Goal: Task Accomplishment & Management: Complete application form

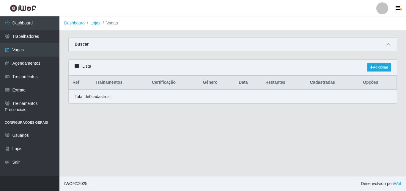
click at [393, 46] on div "Buscar" at bounding box center [233, 44] width 329 height 14
click at [391, 45] on icon at bounding box center [389, 44] width 4 height 4
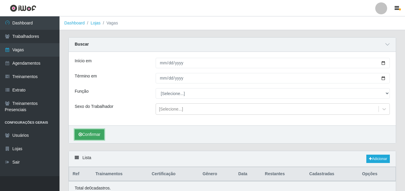
click at [92, 134] on button "Confirmar" at bounding box center [89, 134] width 29 height 10
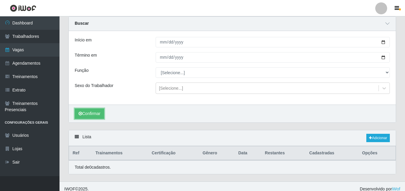
scroll to position [26, 0]
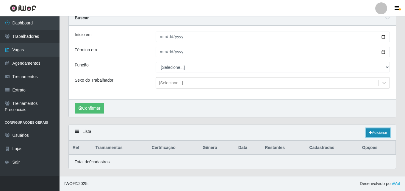
click at [379, 132] on link "Adicionar" at bounding box center [378, 132] width 24 height 8
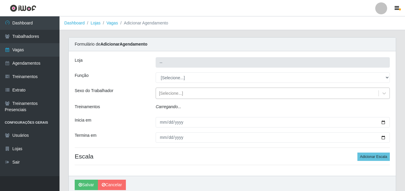
type input "SuperShow - Asa Norte"
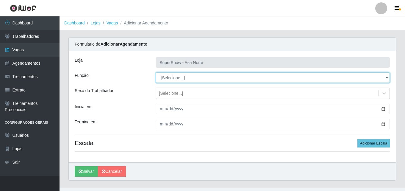
click at [182, 76] on select "[Selecione...] ASG ASG + ASG ++ Auxiliar de Depósito Auxiliar de Depósito + Aux…" at bounding box center [273, 77] width 234 height 10
select select "1"
click at [156, 72] on select "[Selecione...] ASG ASG + ASG ++ Auxiliar de Depósito Auxiliar de Depósito + Aux…" at bounding box center [273, 77] width 234 height 10
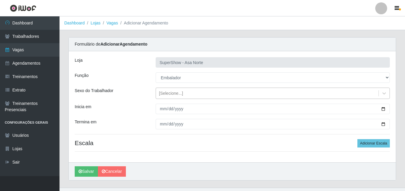
click at [172, 91] on div "[Selecione...]" at bounding box center [171, 93] width 24 height 6
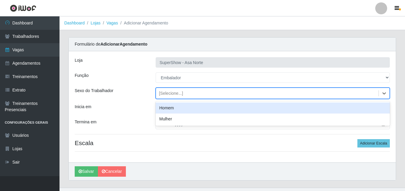
click at [174, 108] on div "Homem" at bounding box center [273, 107] width 234 height 11
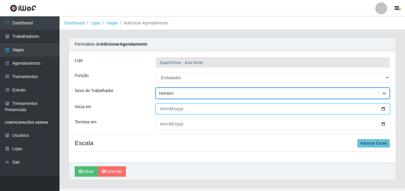
click at [161, 110] on input "Inicia em" at bounding box center [273, 109] width 234 height 10
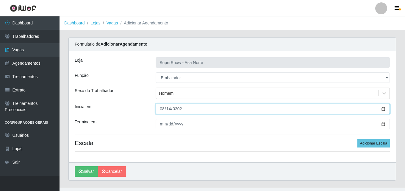
type input "[DATE]"
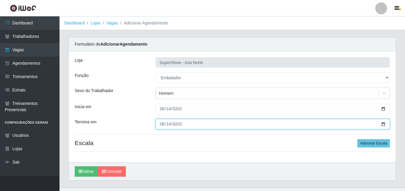
type input "[DATE]"
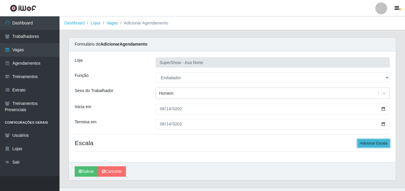
click at [369, 143] on button "Adicionar Escala" at bounding box center [373, 143] width 32 height 8
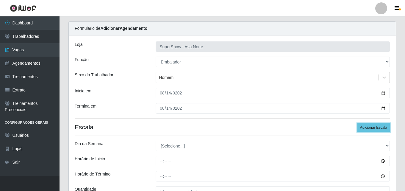
scroll to position [30, 0]
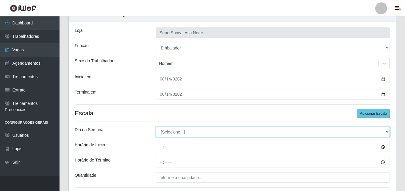
click at [177, 128] on select "[Selecione...] Segunda Terça Quarta Quinta Sexta Sábado Domingo" at bounding box center [273, 131] width 234 height 10
select select "3"
click at [156, 126] on select "[Selecione...] Segunda Terça Quarta Quinta Sexta Sábado Domingo" at bounding box center [273, 131] width 234 height 10
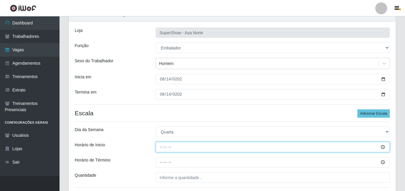
click at [163, 147] on input "Horário de Inicio" at bounding box center [273, 147] width 234 height 10
type input "08:00"
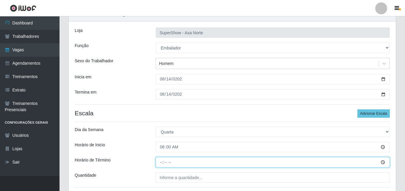
type input "14:00"
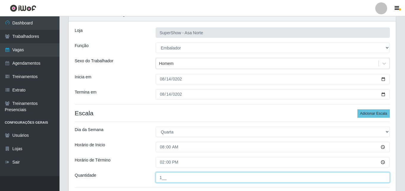
scroll to position [60, 0]
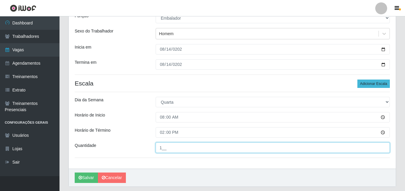
type input "1__"
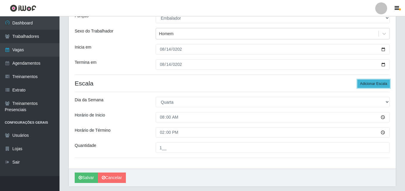
click at [365, 82] on button "Adicionar Escala" at bounding box center [373, 83] width 32 height 8
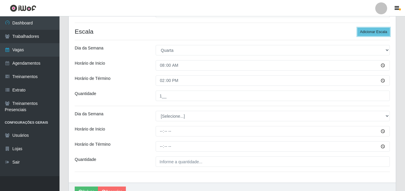
scroll to position [119, 0]
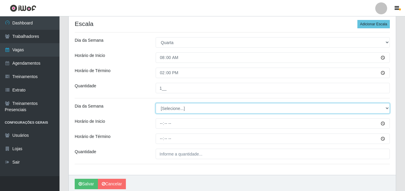
click at [185, 109] on select "[Selecione...] Segunda Terça Quarta Quinta Sexta Sábado Domingo" at bounding box center [273, 108] width 234 height 10
select select "3"
click at [156, 103] on select "[Selecione...] Segunda Terça Quarta Quinta Sexta Sábado Domingo" at bounding box center [273, 108] width 234 height 10
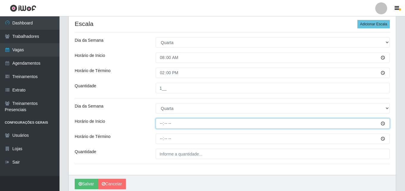
click at [161, 126] on input "Horário de Inicio" at bounding box center [273, 123] width 234 height 10
type input "09:00"
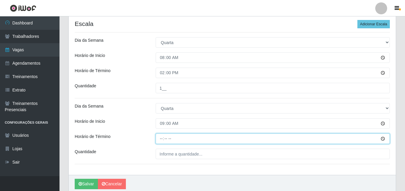
type input "15:00"
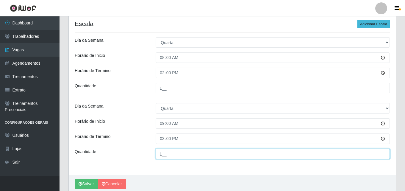
type input "1__"
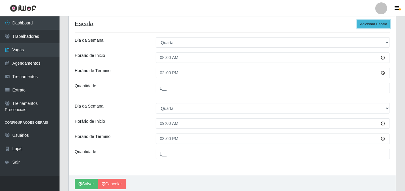
click at [383, 25] on button "Adicionar Escala" at bounding box center [373, 24] width 32 height 8
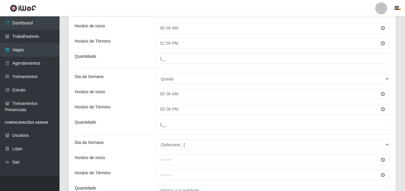
scroll to position [149, 0]
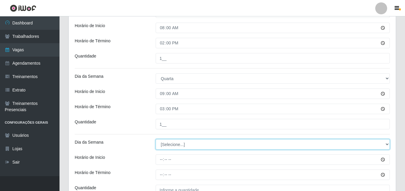
click at [174, 142] on select "[Selecione...] Segunda Terça Quarta Quinta Sexta Sábado Domingo" at bounding box center [273, 144] width 234 height 10
select select "3"
click at [156, 139] on select "[Selecione...] Segunda Terça Quarta Quinta Sexta Sábado Domingo" at bounding box center [273, 144] width 234 height 10
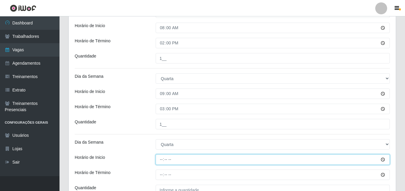
click at [162, 159] on input "Horário de Inicio" at bounding box center [273, 159] width 234 height 10
type input "12:00"
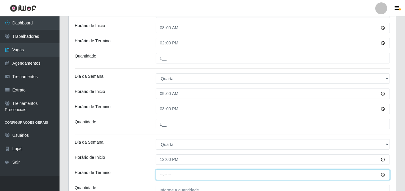
type input "17:00"
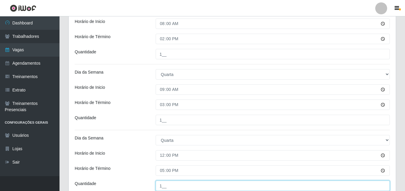
type input "1__"
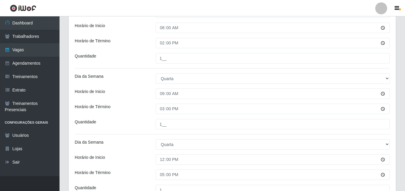
scroll to position [60, 0]
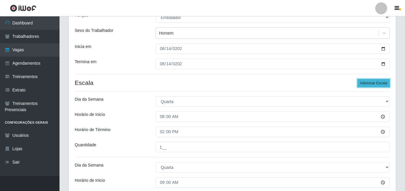
click at [372, 85] on button "Adicionar Escala" at bounding box center [373, 83] width 32 height 8
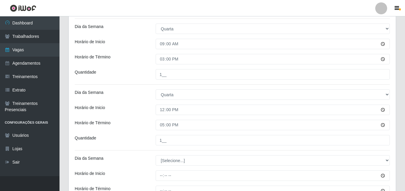
scroll to position [209, 0]
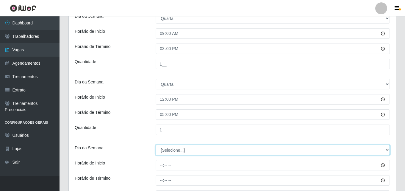
click at [173, 148] on select "[Selecione...] Segunda Terça Quarta Quinta Sexta Sábado Domingo" at bounding box center [273, 150] width 234 height 10
select select "3"
click at [156, 145] on select "[Selecione...] Segunda Terça Quarta Quinta Sexta Sábado Domingo" at bounding box center [273, 150] width 234 height 10
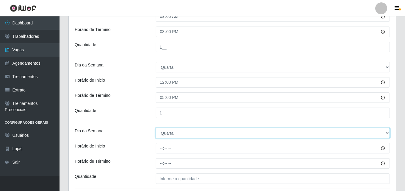
scroll to position [239, 0]
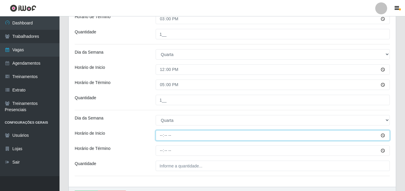
drag, startPoint x: 162, startPoint y: 135, endPoint x: 166, endPoint y: 145, distance: 10.6
click at [162, 135] on input "Horário de Inicio" at bounding box center [273, 135] width 234 height 10
type input "15:20"
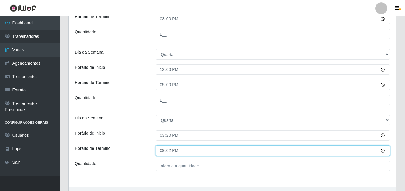
type input "21:20"
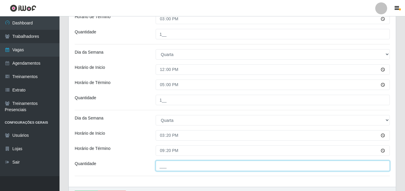
type input "1__"
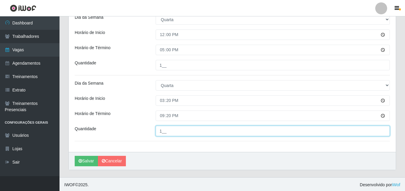
scroll to position [275, 0]
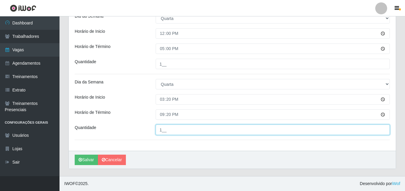
click button "Salvar" at bounding box center [86, 159] width 23 height 10
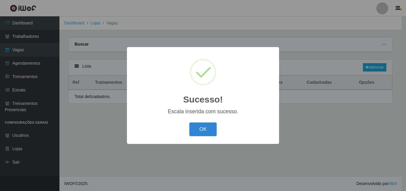
click at [203, 129] on button "OK" at bounding box center [204, 129] width 28 height 14
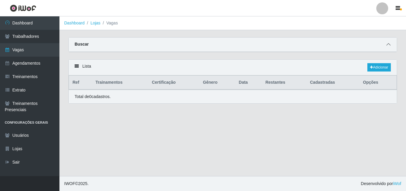
click at [387, 45] on span at bounding box center [388, 44] width 7 height 7
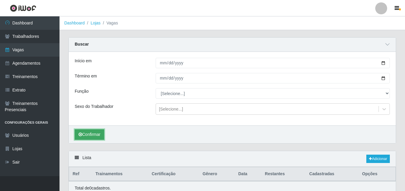
click at [88, 131] on button "Confirmar" at bounding box center [89, 134] width 29 height 10
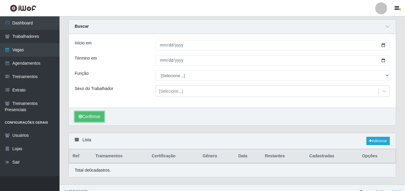
scroll to position [26, 0]
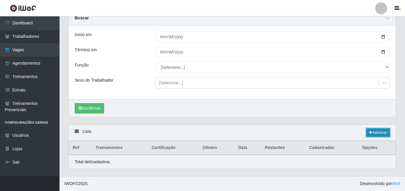
click at [375, 130] on link "Adicionar" at bounding box center [378, 132] width 24 height 8
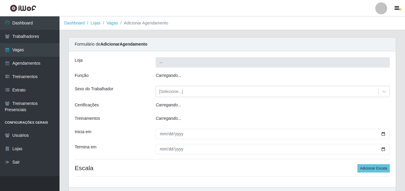
type input "SuperShow - Asa Norte"
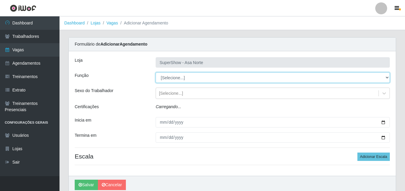
click at [179, 75] on select "[Selecione...] ASG ASG + ASG ++ Auxiliar de Depósito Auxiliar de Depósito + Aux…" at bounding box center [273, 77] width 234 height 10
select select "1"
click at [156, 72] on select "[Selecione...] ASG ASG + ASG ++ Auxiliar de Depósito Auxiliar de Depósito + Aux…" at bounding box center [273, 77] width 234 height 10
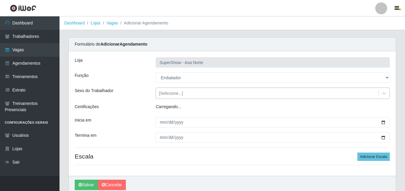
click at [176, 93] on div "[Selecione...]" at bounding box center [171, 93] width 24 height 6
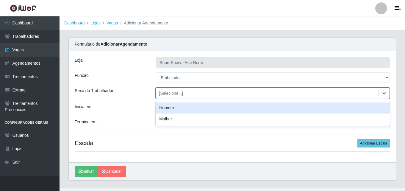
click at [175, 109] on div "Homem" at bounding box center [273, 107] width 234 height 11
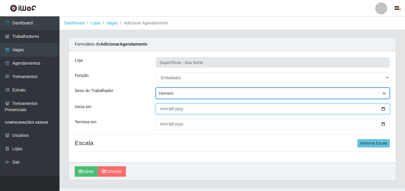
click at [161, 106] on input "Inicia em" at bounding box center [273, 109] width 234 height 10
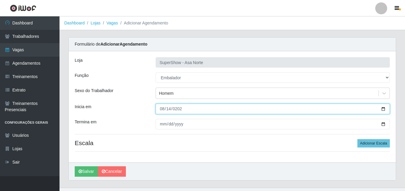
type input "[DATE]"
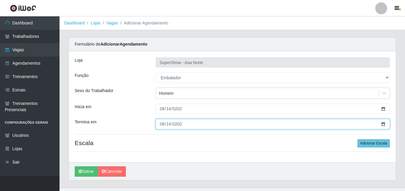
type input "[DATE]"
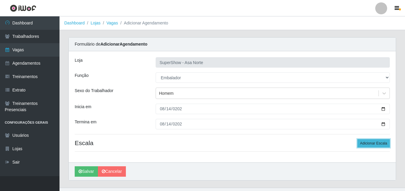
click at [378, 141] on button "Adicionar Escala" at bounding box center [373, 143] width 32 height 8
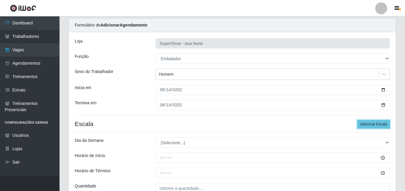
scroll to position [30, 0]
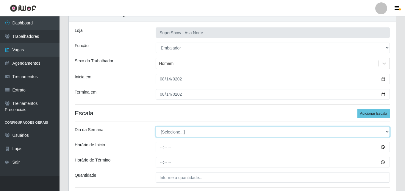
click at [188, 133] on select "[Selecione...] Segunda Terça Quarta Quinta Sexta Sábado Domingo" at bounding box center [273, 131] width 234 height 10
select select "4"
click at [156, 126] on select "[Selecione...] Segunda Terça Quarta Quinta Sexta Sábado Domingo" at bounding box center [273, 131] width 234 height 10
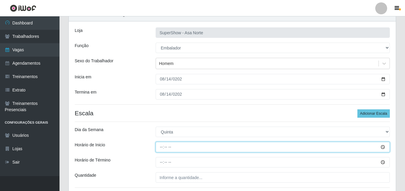
click at [162, 149] on input "Horário de Inicio" at bounding box center [273, 147] width 234 height 10
type input "08:00"
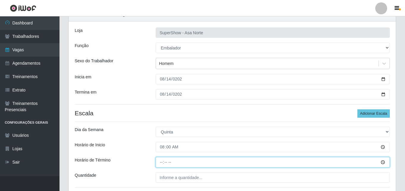
type input "14:00"
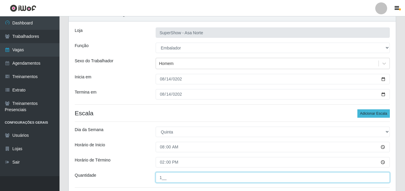
type input "1__"
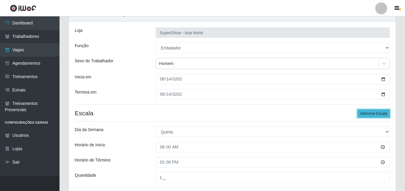
click at [362, 113] on button "Adicionar Escala" at bounding box center [373, 113] width 32 height 8
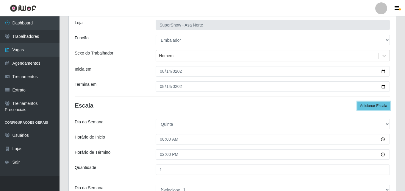
scroll to position [60, 0]
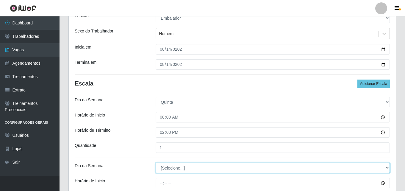
click at [175, 170] on select "[Selecione...] Segunda Terça Quarta Quinta Sexta Sábado Domingo" at bounding box center [273, 167] width 234 height 10
select select "4"
click at [156, 162] on select "[Selecione...] Segunda Terça Quarta Quinta Sexta Sábado Domingo" at bounding box center [273, 167] width 234 height 10
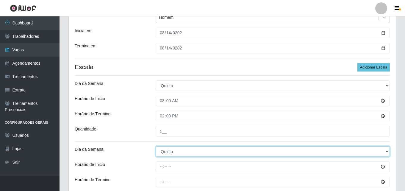
scroll to position [89, 0]
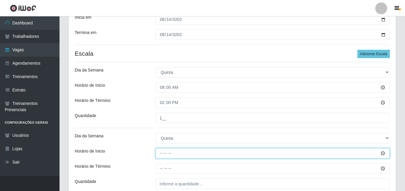
click at [161, 153] on input "Horário de Inicio" at bounding box center [273, 153] width 234 height 10
type input "09:00"
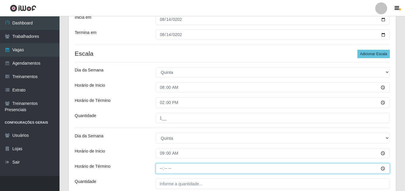
type input "15:00"
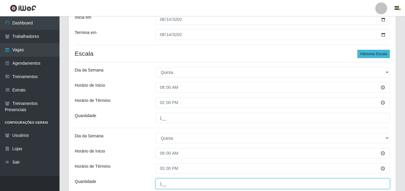
type input "1__"
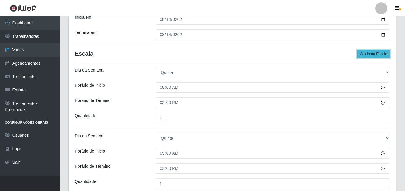
click at [365, 57] on button "Adicionar Escala" at bounding box center [373, 54] width 32 height 8
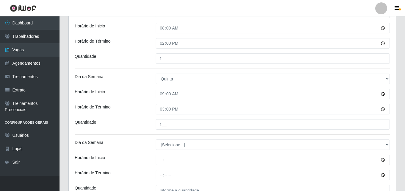
scroll to position [149, 0]
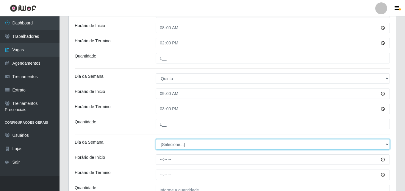
click at [188, 144] on select "[Selecione...] Segunda Terça Quarta Quinta Sexta Sábado Domingo" at bounding box center [273, 144] width 234 height 10
click at [156, 139] on select "[Selecione...] Segunda Terça Quarta Quinta Sexta Sábado Domingo" at bounding box center [273, 144] width 234 height 10
drag, startPoint x: 182, startPoint y: 142, endPoint x: 181, endPoint y: 139, distance: 3.0
click at [182, 142] on select "[Selecione...] Segunda Terça Quarta Quinta Sexta Sábado Domingo" at bounding box center [273, 144] width 234 height 10
select select "4"
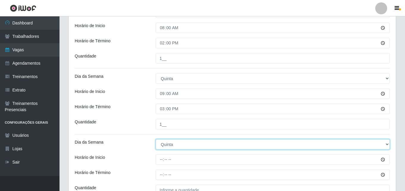
click at [156, 139] on select "[Selecione...] Segunda Terça Quarta Quinta Sexta Sábado Domingo" at bounding box center [273, 144] width 234 height 10
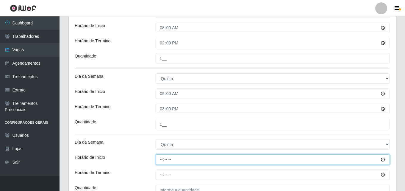
type input "12:00"
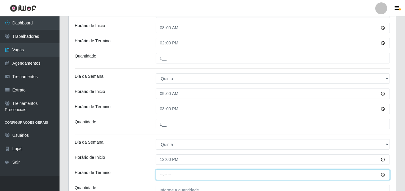
type input "17:00"
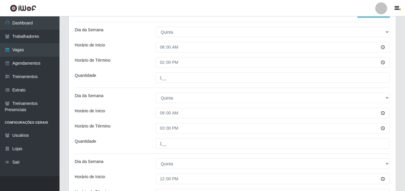
scroll to position [93, 0]
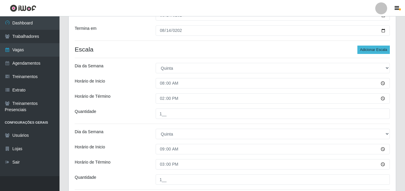
type input "1__"
click at [374, 49] on button "Adicionar Escala" at bounding box center [373, 50] width 32 height 8
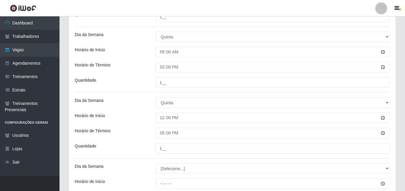
scroll to position [212, 0]
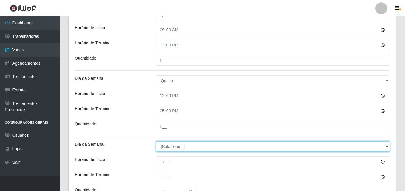
click at [190, 144] on select "[Selecione...] Segunda Terça Quarta Quinta Sexta Sábado Domingo" at bounding box center [273, 146] width 234 height 10
select select "4"
click at [156, 141] on select "[Selecione...] Segunda Terça Quarta Quinta Sexta Sábado Domingo" at bounding box center [273, 146] width 234 height 10
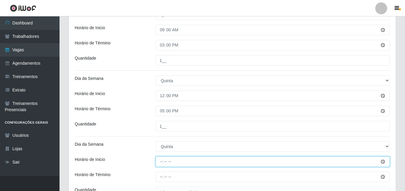
click at [161, 161] on input "Horário de Inicio" at bounding box center [273, 161] width 234 height 10
type input "15:20"
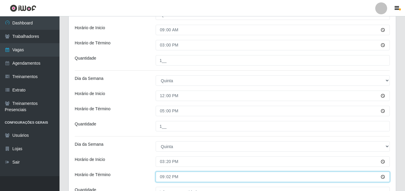
type input "21:20"
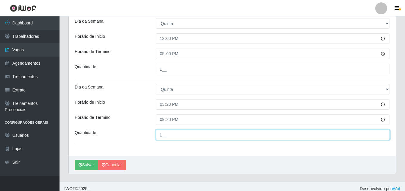
scroll to position [275, 0]
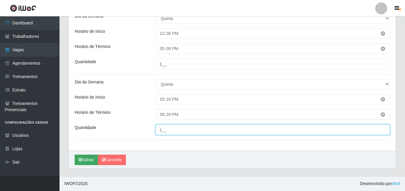
type input "1__"
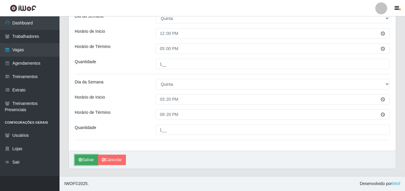
click at [91, 158] on button "Salvar" at bounding box center [86, 159] width 23 height 10
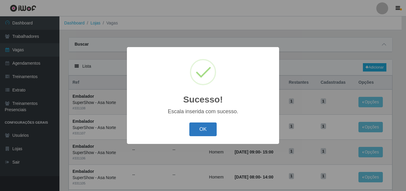
click at [202, 129] on button "OK" at bounding box center [204, 129] width 28 height 14
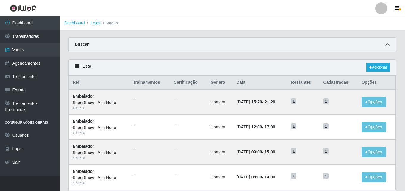
click at [388, 44] on icon at bounding box center [387, 44] width 4 height 4
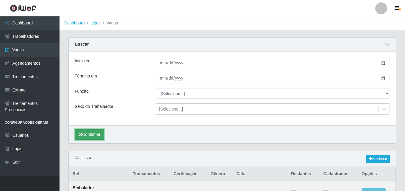
click at [98, 134] on button "Confirmar" at bounding box center [89, 134] width 29 height 10
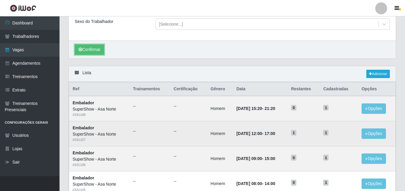
scroll to position [119, 0]
